Goal: Check status: Check status

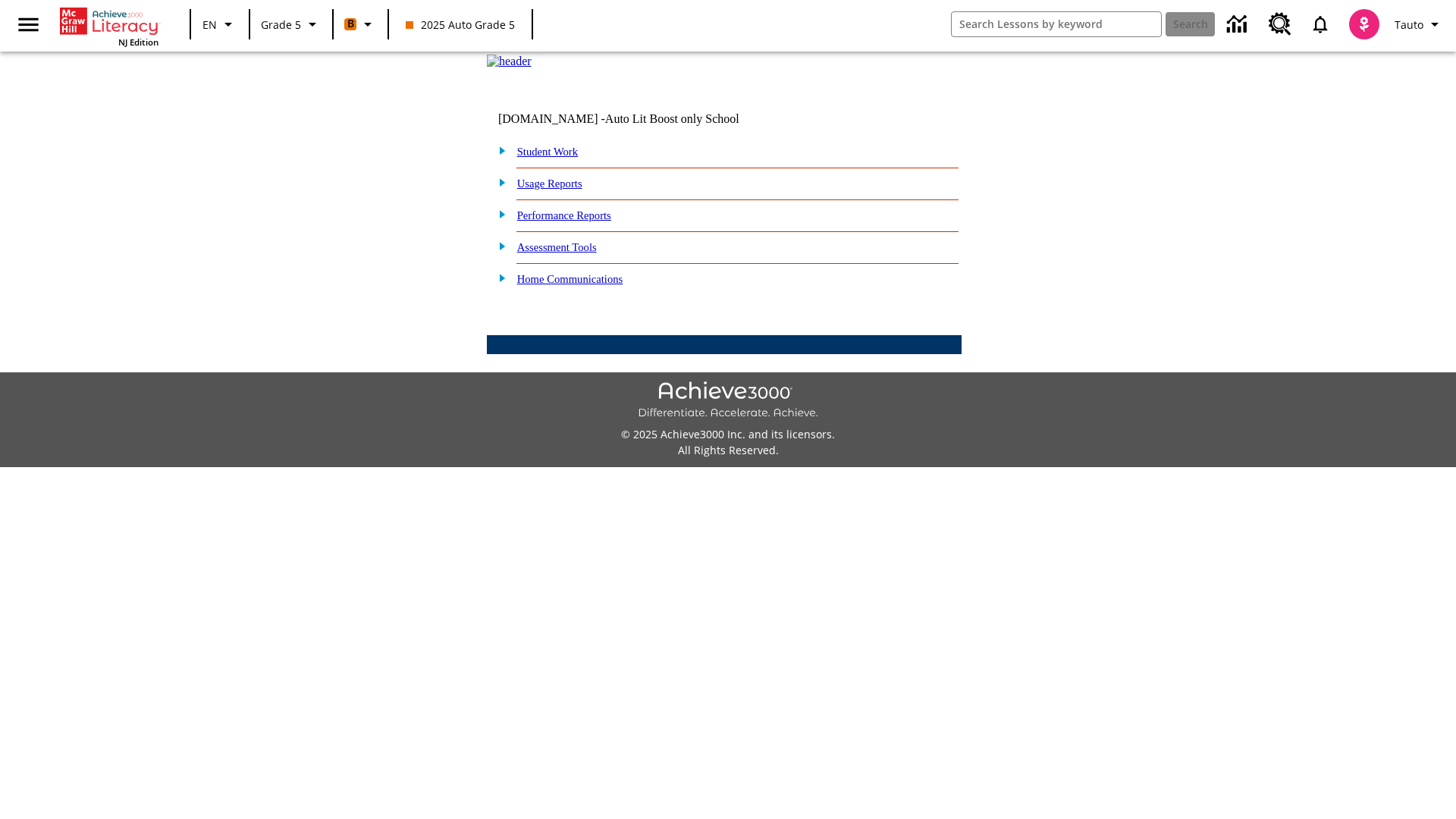
click at [580, 222] on link "Performance Reports" at bounding box center [564, 215] width 94 height 12
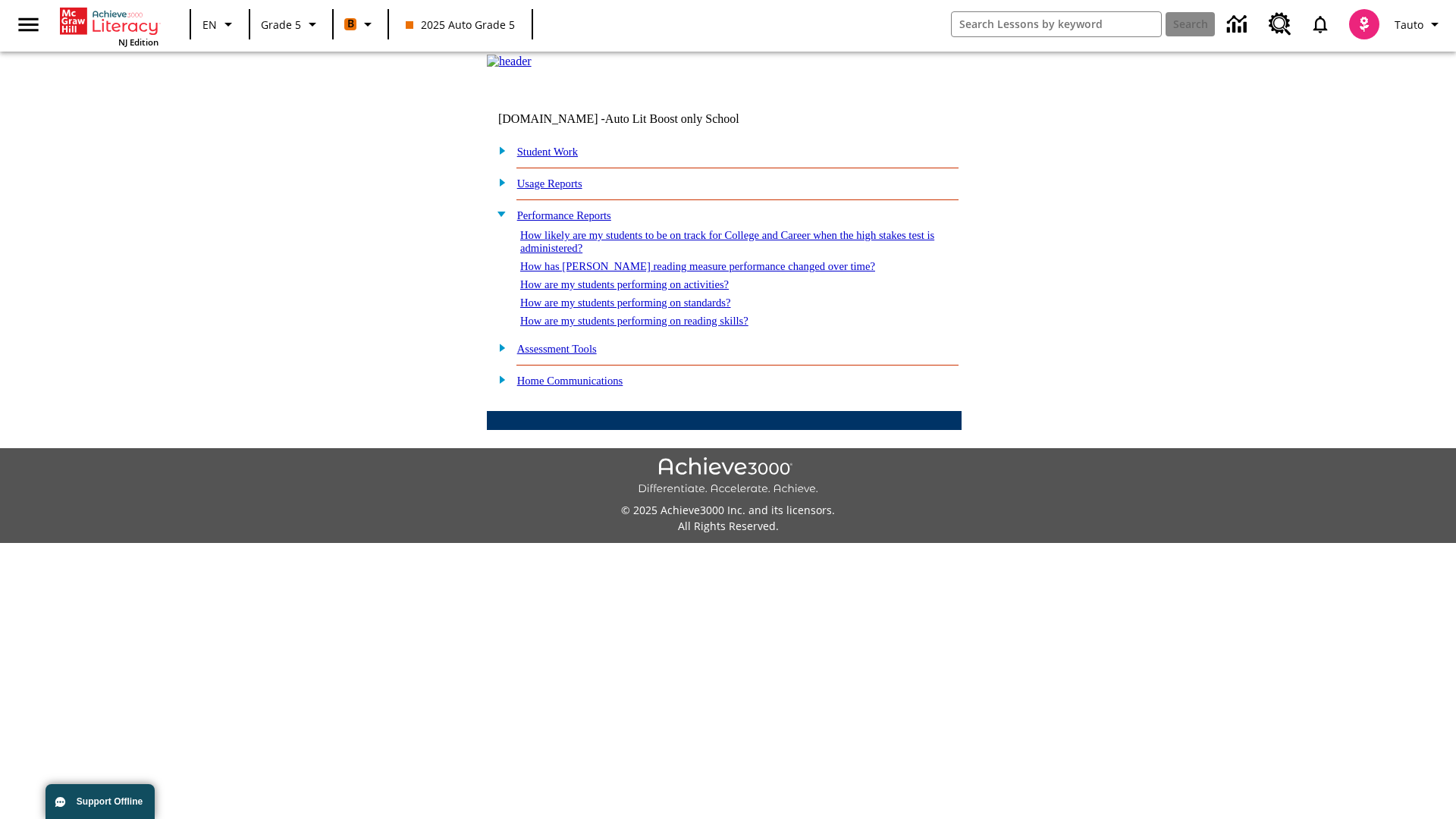
click at [642, 309] on link "How are my students performing on standards?" at bounding box center [626, 302] width 211 height 12
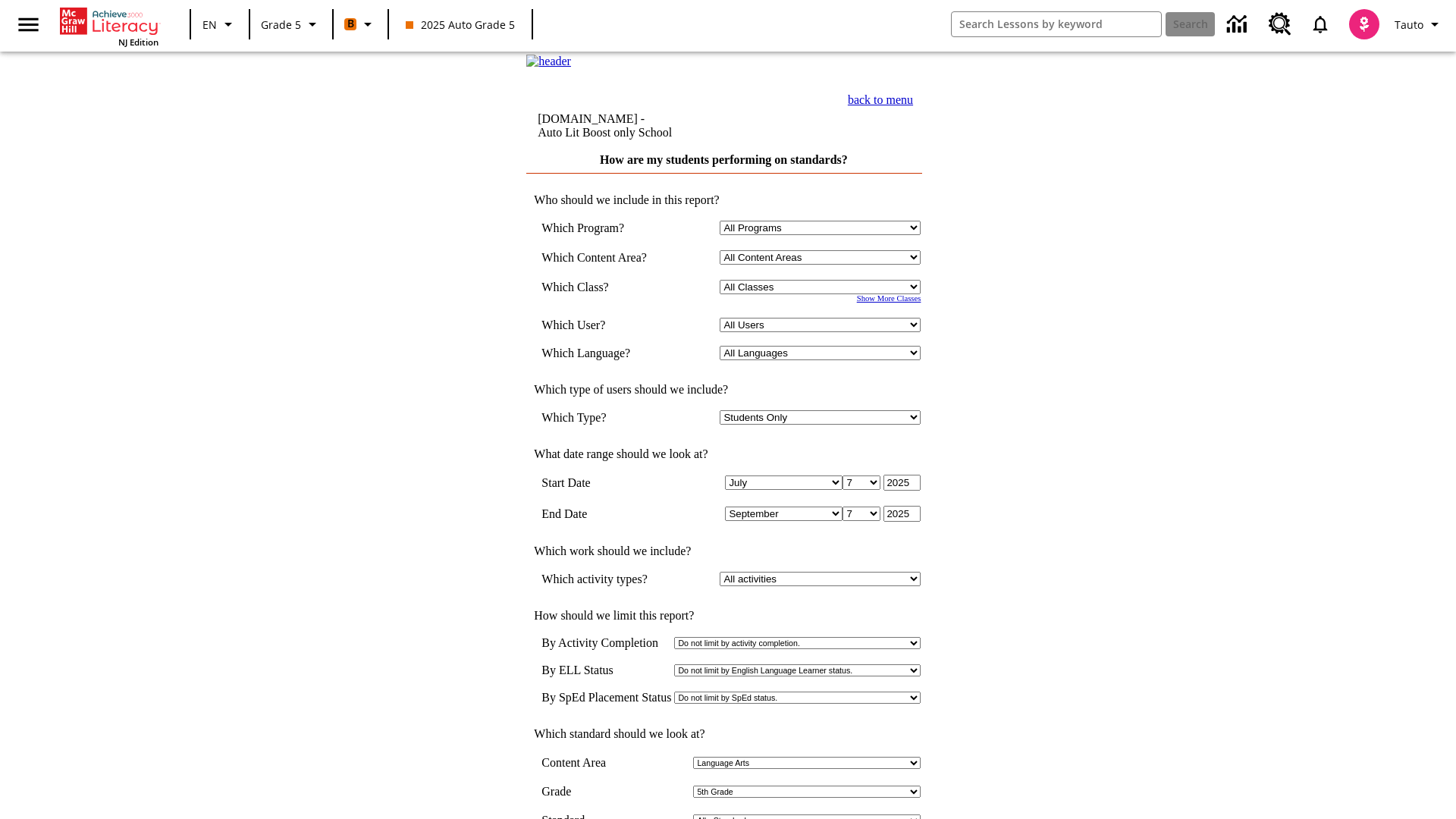
select select "11133131"
click at [824, 332] on select "All Users Cat, Sautoen Cat, Sautoes Cat, Sautoss Donotlogin, Sautoen Twoschools…" at bounding box center [820, 325] width 201 height 15
select select "21437107"
